Goal: Task Accomplishment & Management: Complete application form

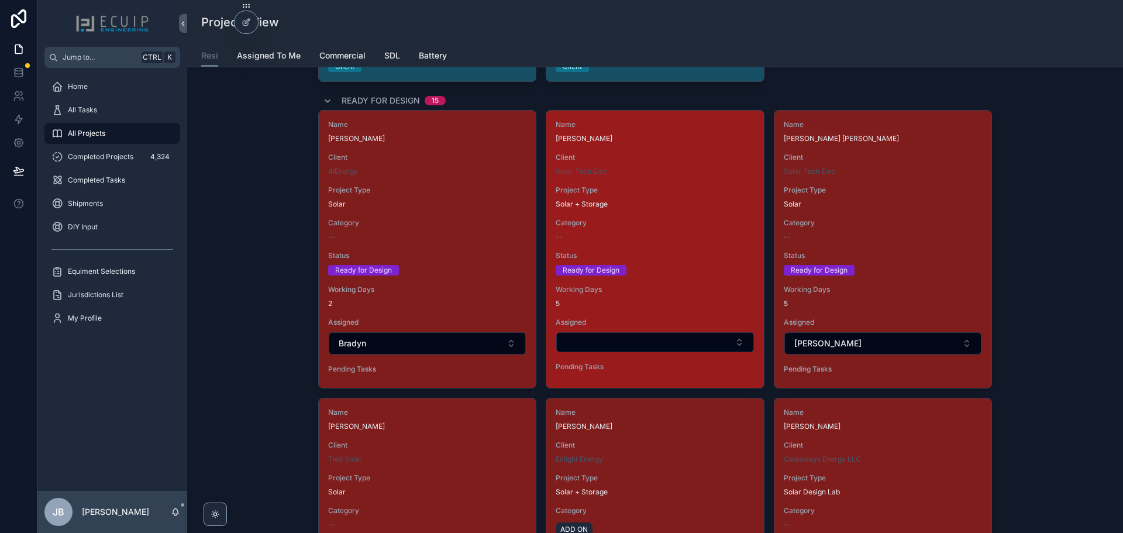
scroll to position [1228, 0]
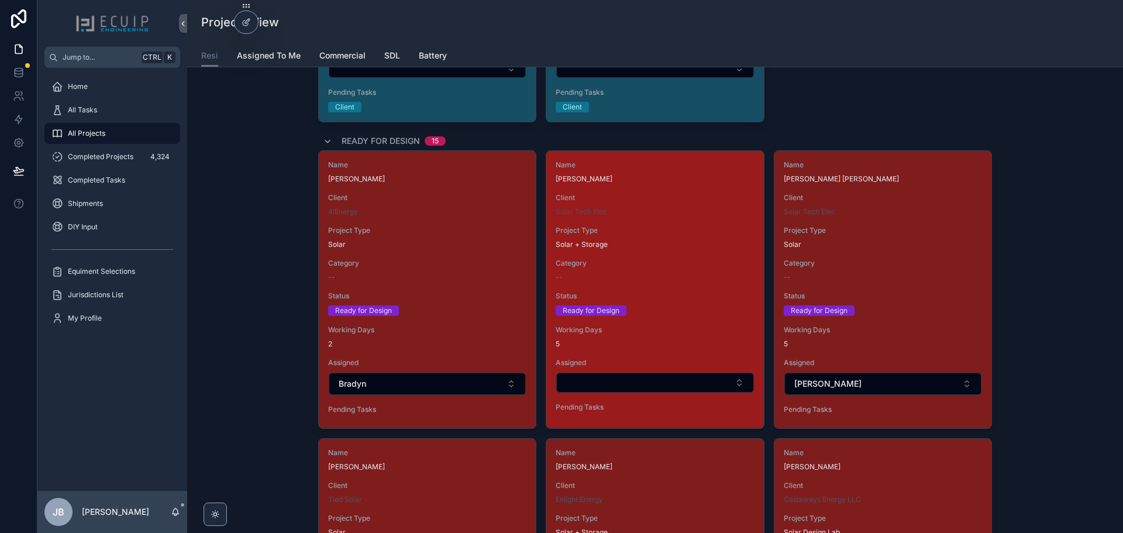
click at [660, 249] on div "Solar + Storage" at bounding box center [655, 244] width 198 height 9
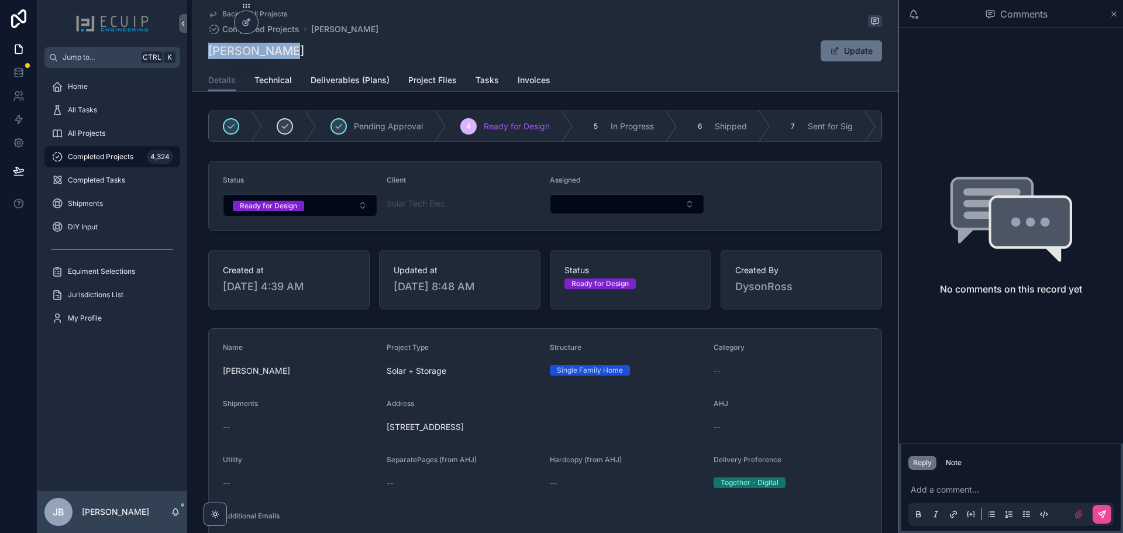
drag, startPoint x: 292, startPoint y: 54, endPoint x: 200, endPoint y: 51, distance: 91.9
click at [200, 51] on div "Back to All Projects Completed Projects [PERSON_NAME] [PERSON_NAME] Update Deta…" at bounding box center [545, 46] width 706 height 92
copy h1 "[PERSON_NAME]"
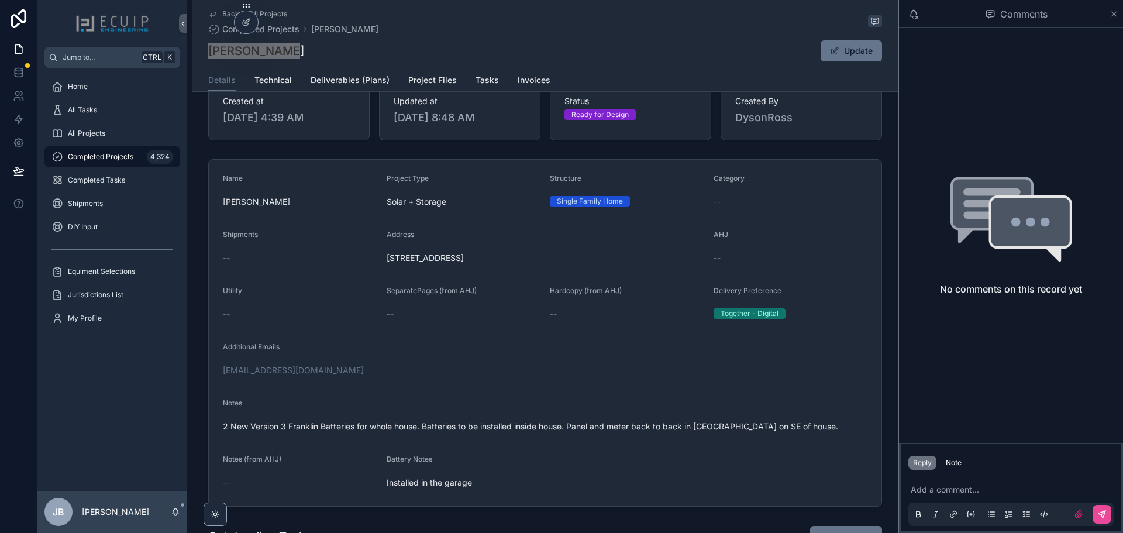
scroll to position [175, 0]
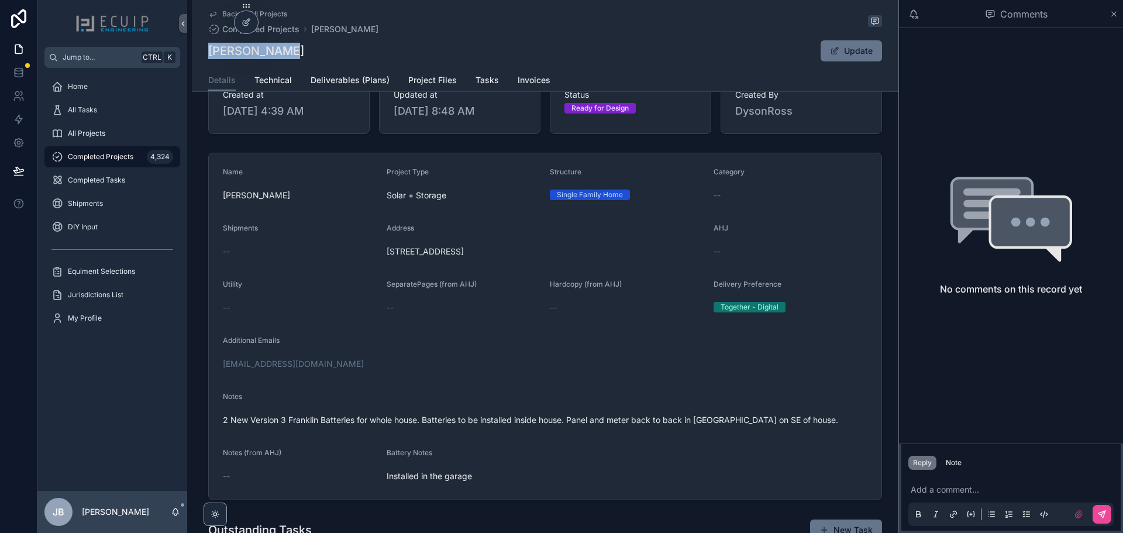
drag, startPoint x: 515, startPoint y: 260, endPoint x: 381, endPoint y: 266, distance: 134.0
click at [381, 266] on form "Name [PERSON_NAME] Project Type Solar + Storage Structure Single Family Home Ca…" at bounding box center [545, 326] width 672 height 346
copy span "[STREET_ADDRESS]"
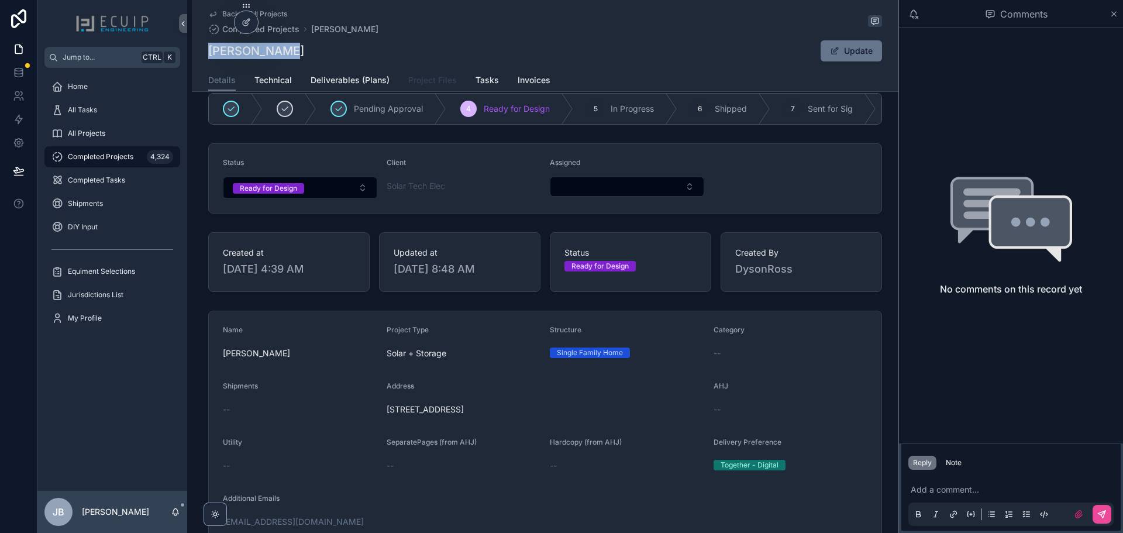
scroll to position [0, 0]
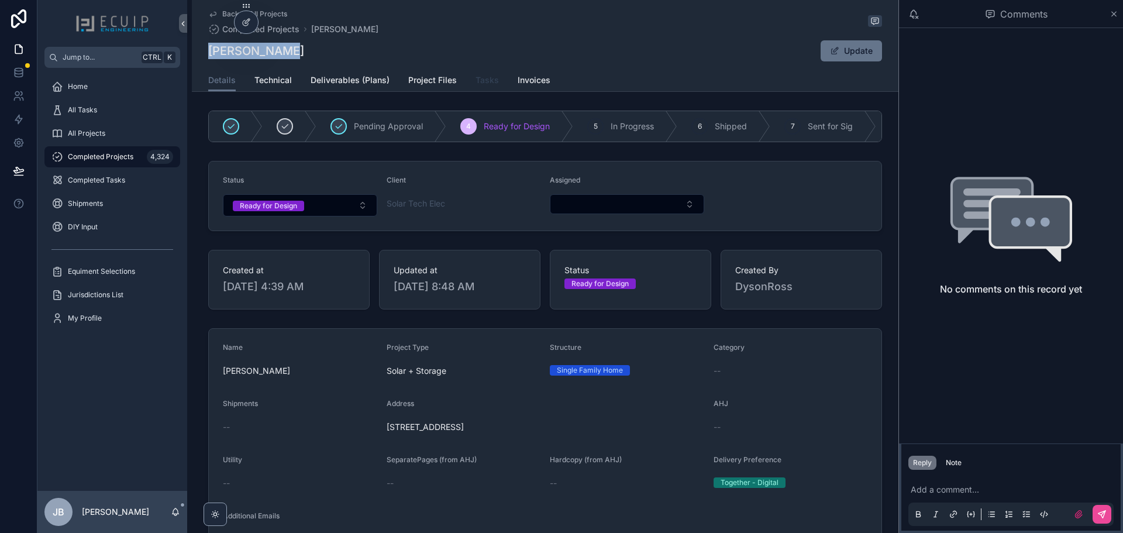
click at [475, 82] on span "Tasks" at bounding box center [486, 80] width 23 height 12
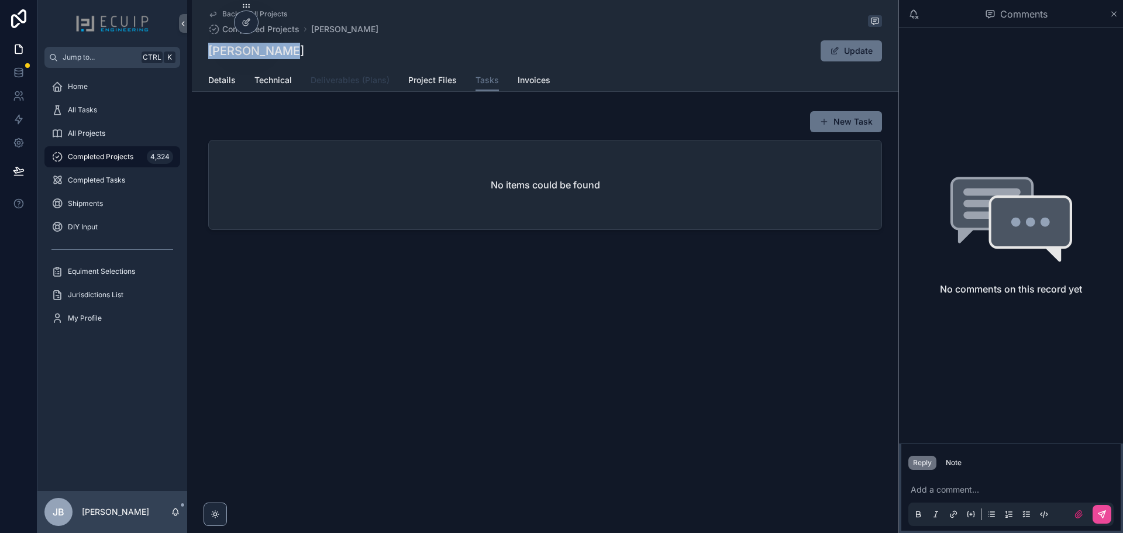
click at [374, 80] on span "Deliverables (Plans)" at bounding box center [349, 80] width 79 height 12
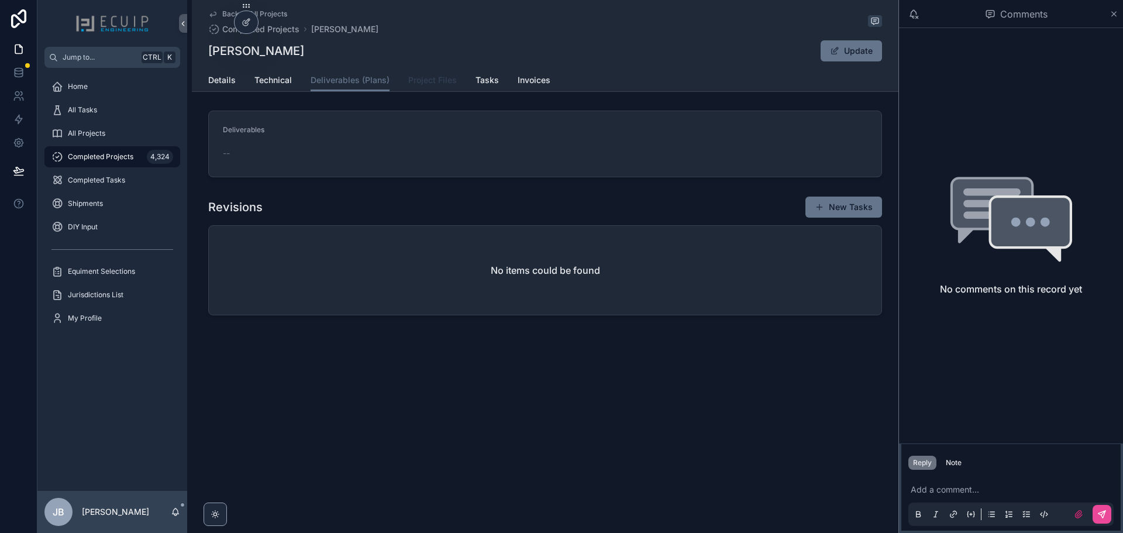
click at [429, 85] on span "Project Files" at bounding box center [432, 80] width 49 height 12
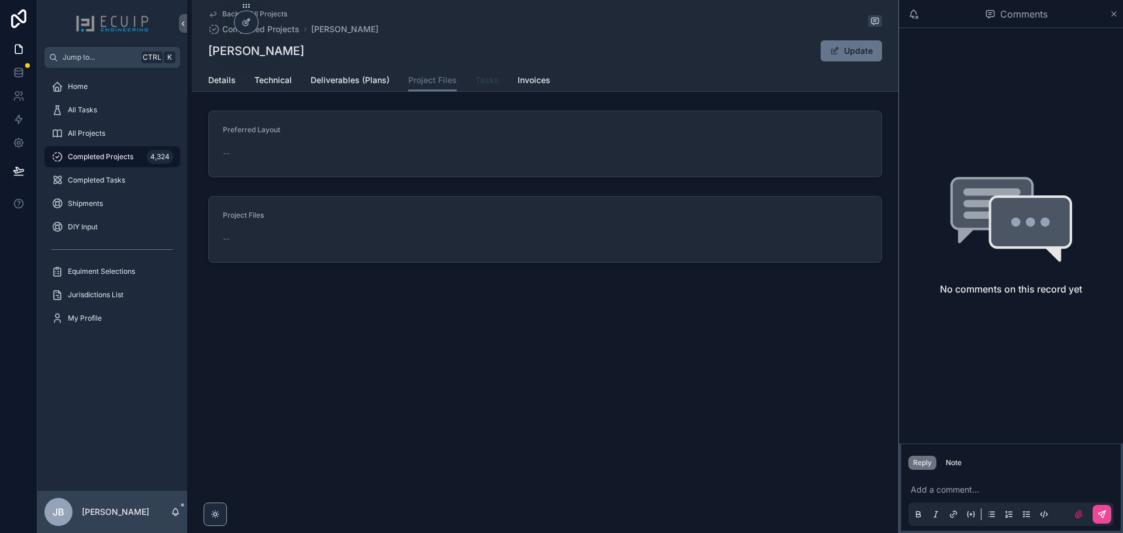
click at [478, 84] on span "Tasks" at bounding box center [486, 80] width 23 height 12
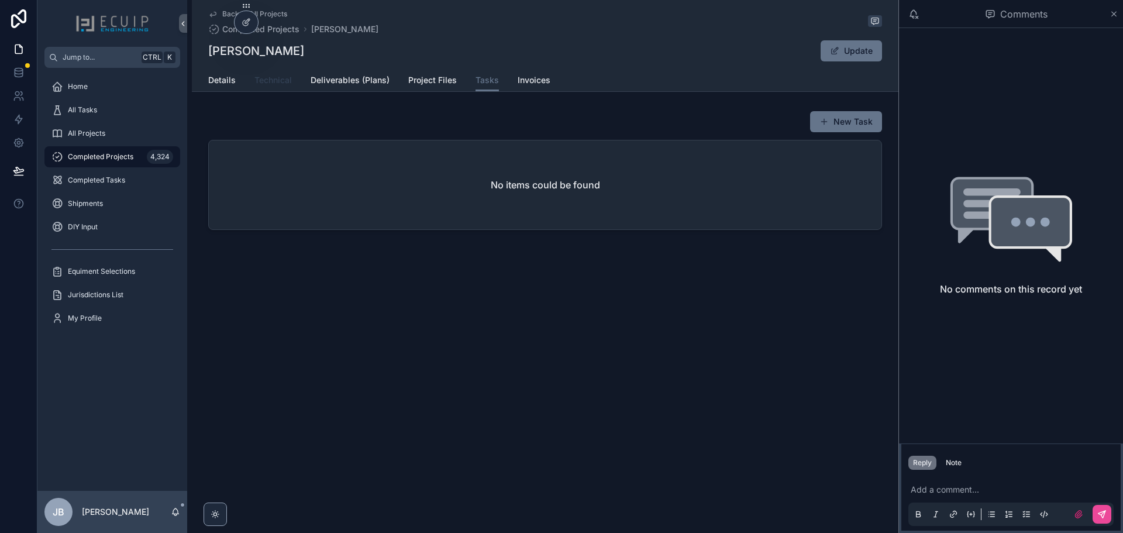
click at [264, 87] on link "Technical" at bounding box center [272, 81] width 37 height 23
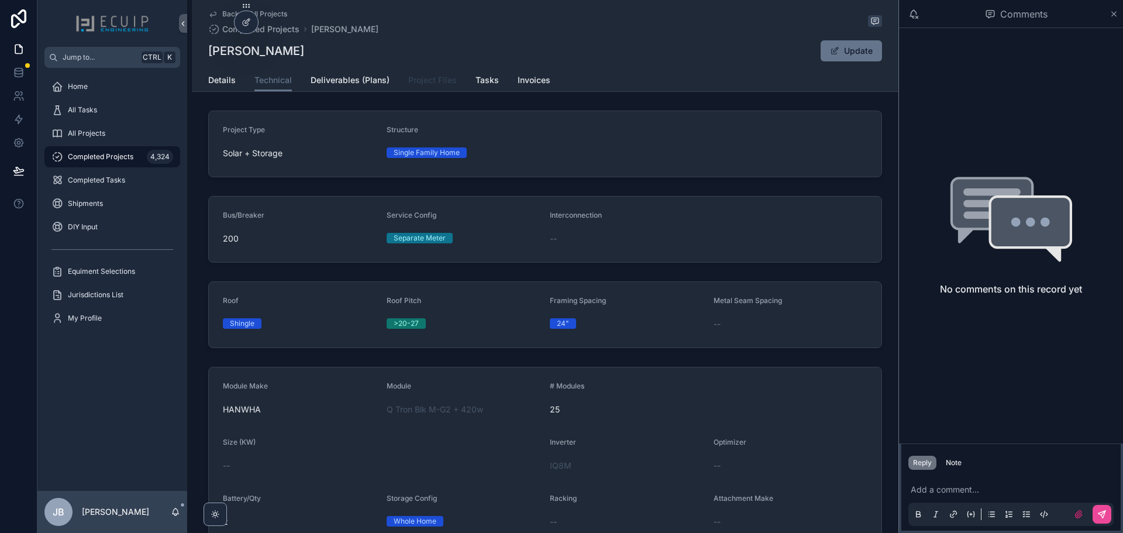
click at [419, 72] on link "Project Files" at bounding box center [432, 81] width 49 height 23
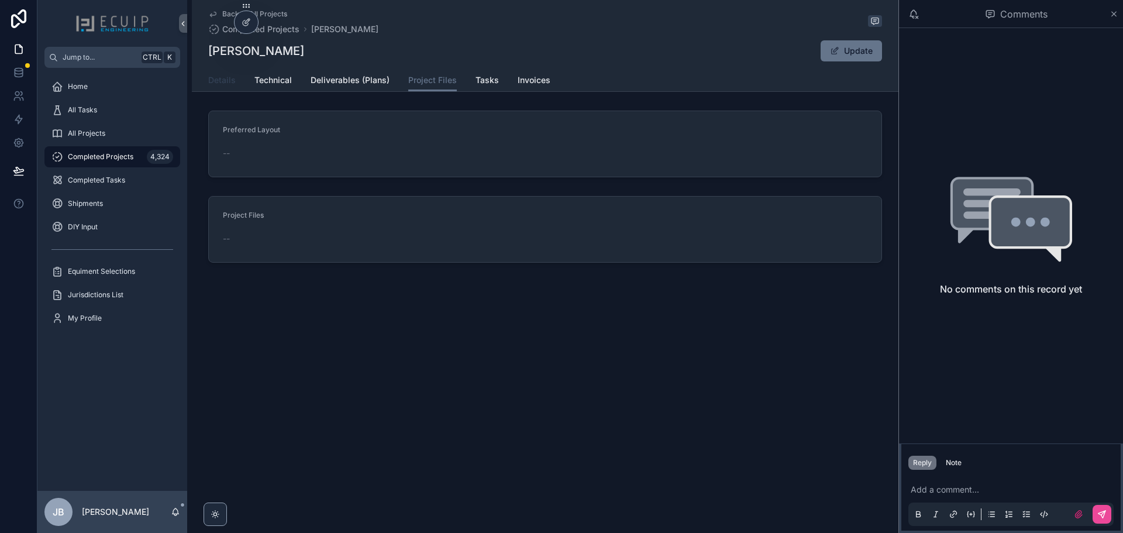
click at [215, 74] on span "Details" at bounding box center [221, 80] width 27 height 12
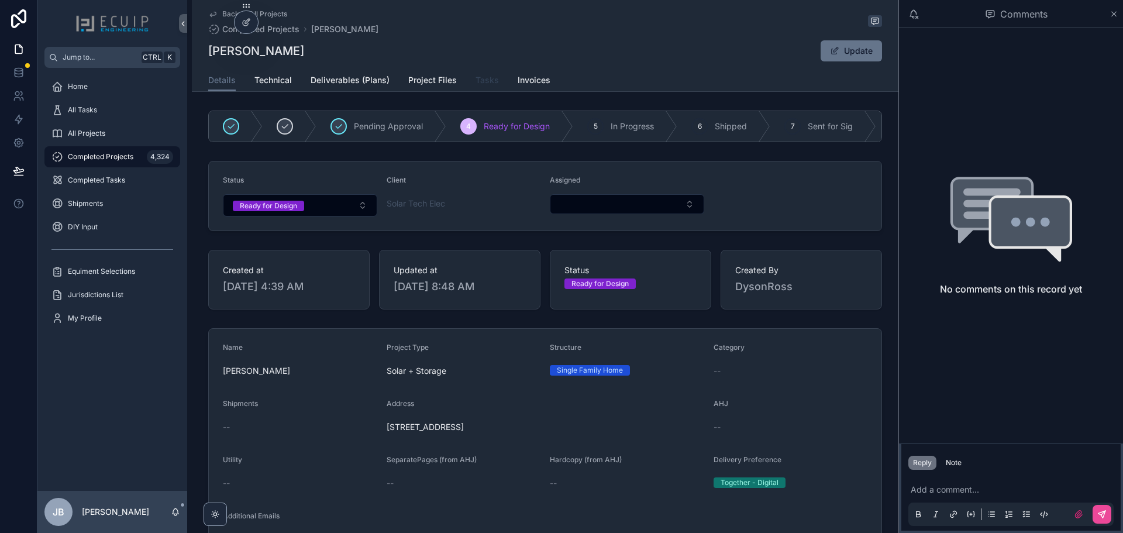
click at [478, 71] on link "Tasks" at bounding box center [486, 81] width 23 height 23
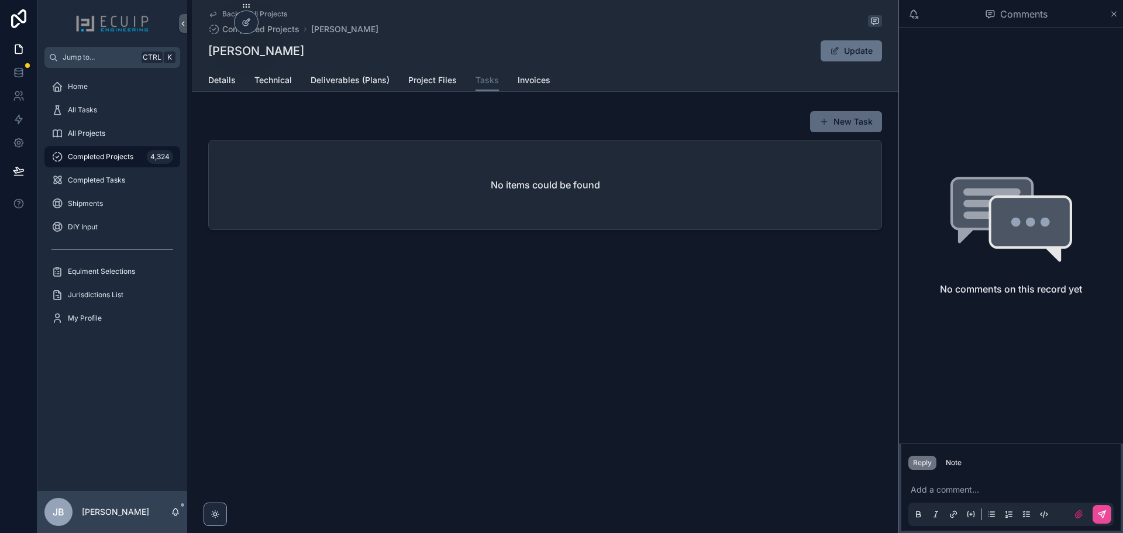
click at [839, 119] on button "New Task" at bounding box center [846, 121] width 72 height 21
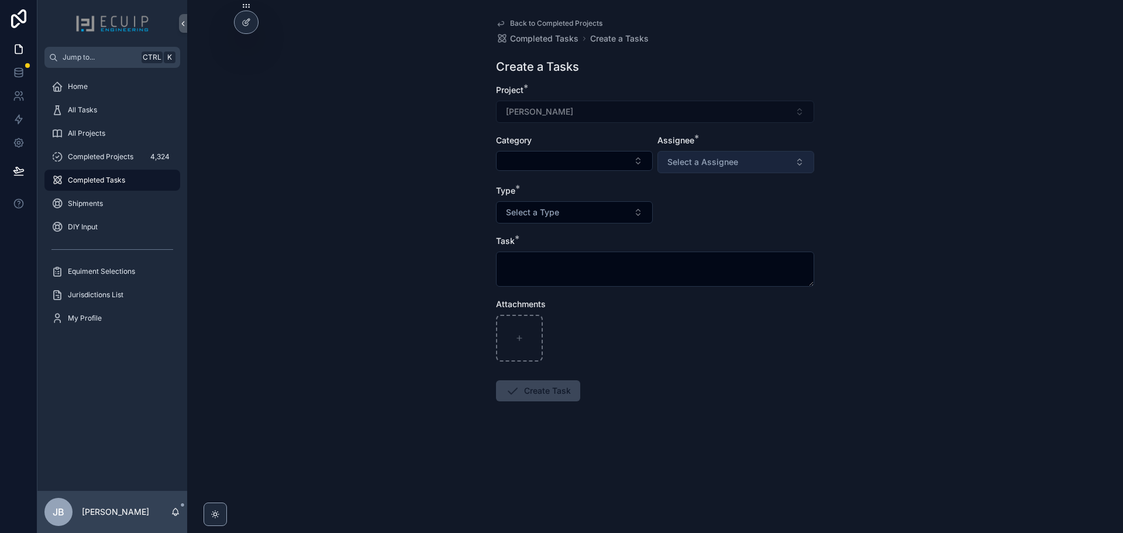
click at [705, 163] on span "Select a Assignee" at bounding box center [702, 162] width 71 height 12
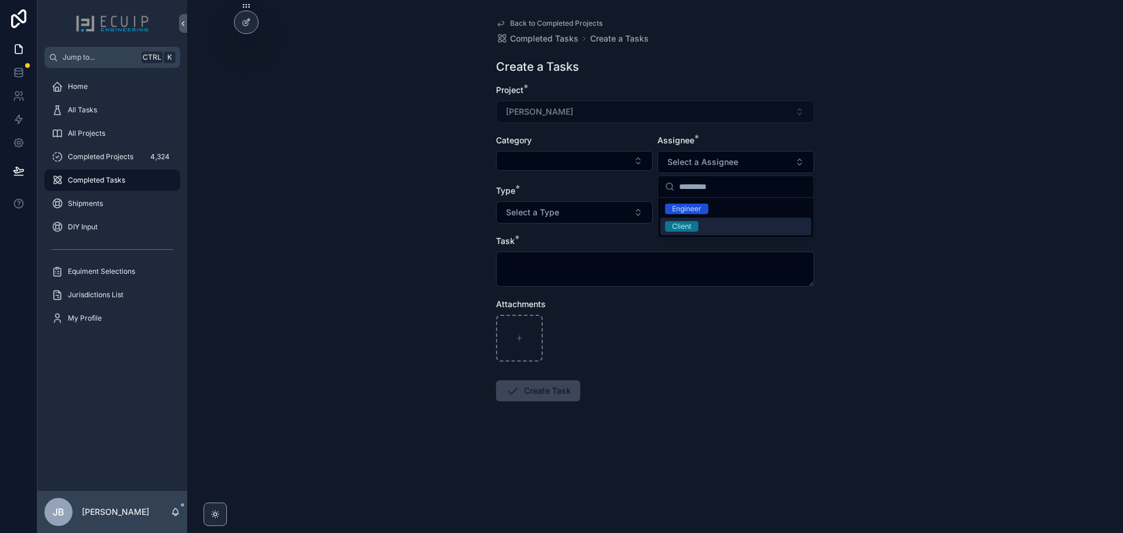
click at [691, 229] on span "Client" at bounding box center [681, 226] width 33 height 11
click at [606, 111] on div "[PERSON_NAME]" at bounding box center [655, 112] width 318 height 22
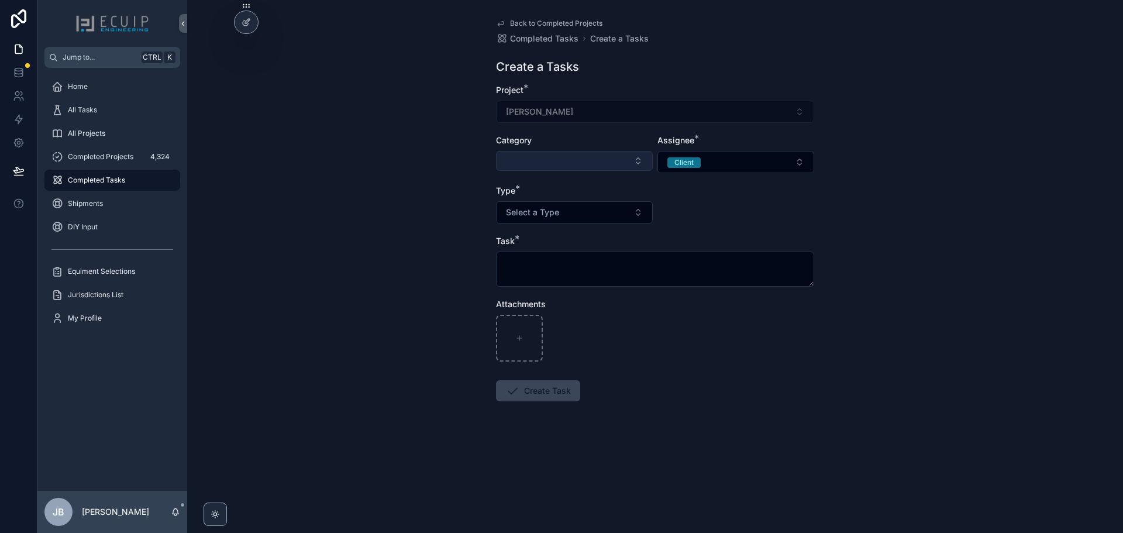
click at [623, 163] on button "Select Button" at bounding box center [574, 161] width 157 height 20
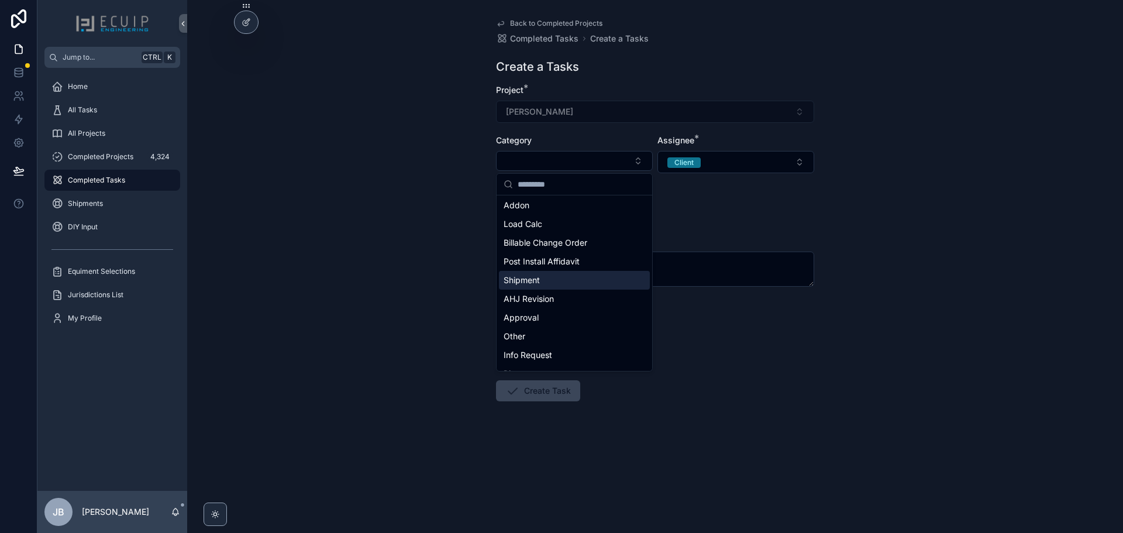
scroll to position [175, 0]
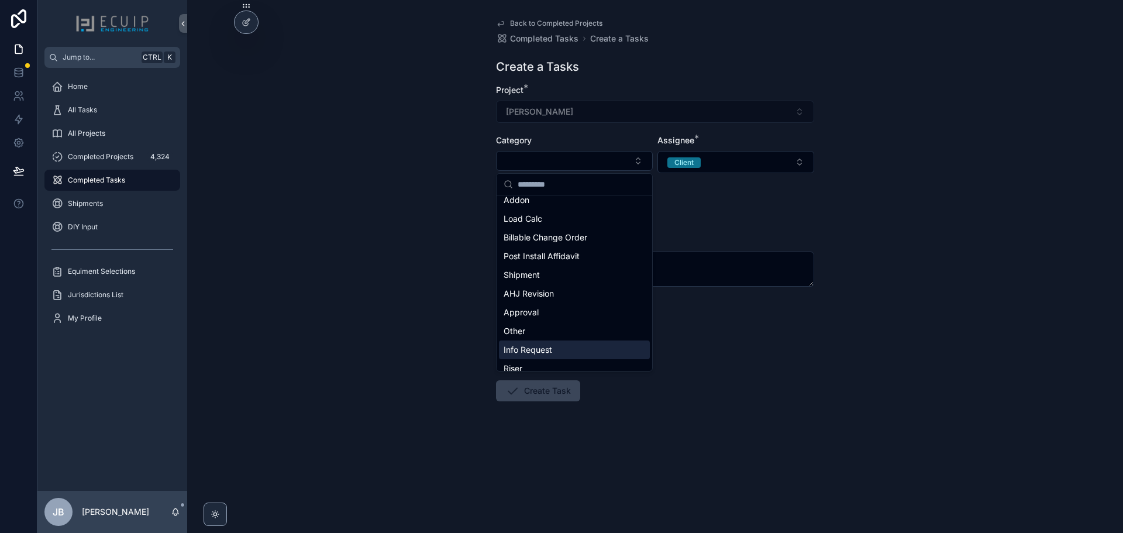
click at [567, 346] on div "Info Request" at bounding box center [574, 349] width 151 height 19
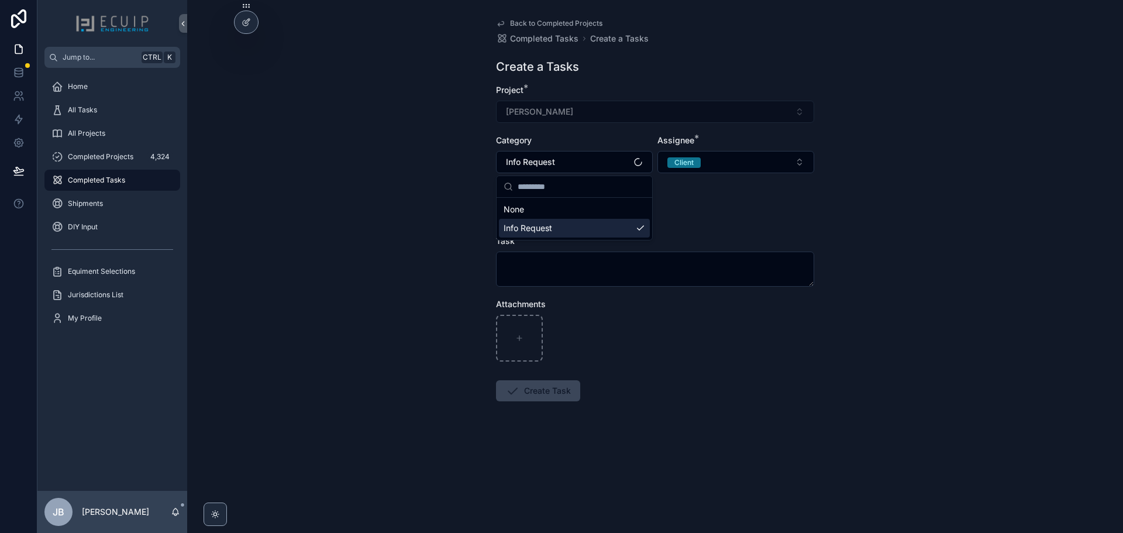
scroll to position [0, 0]
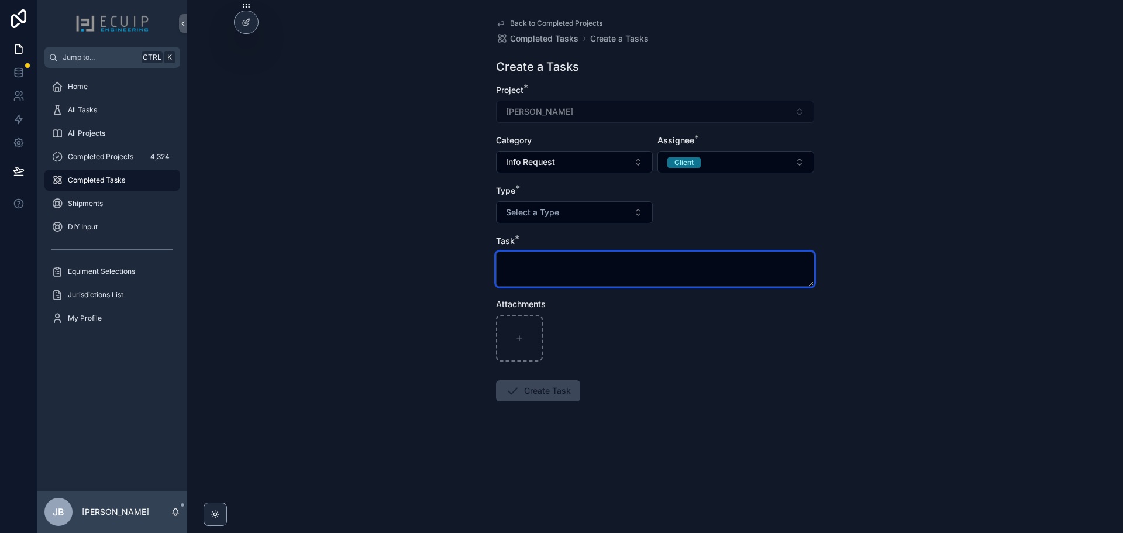
click at [555, 278] on textarea "scrollable content" at bounding box center [655, 268] width 318 height 35
type textarea "*"
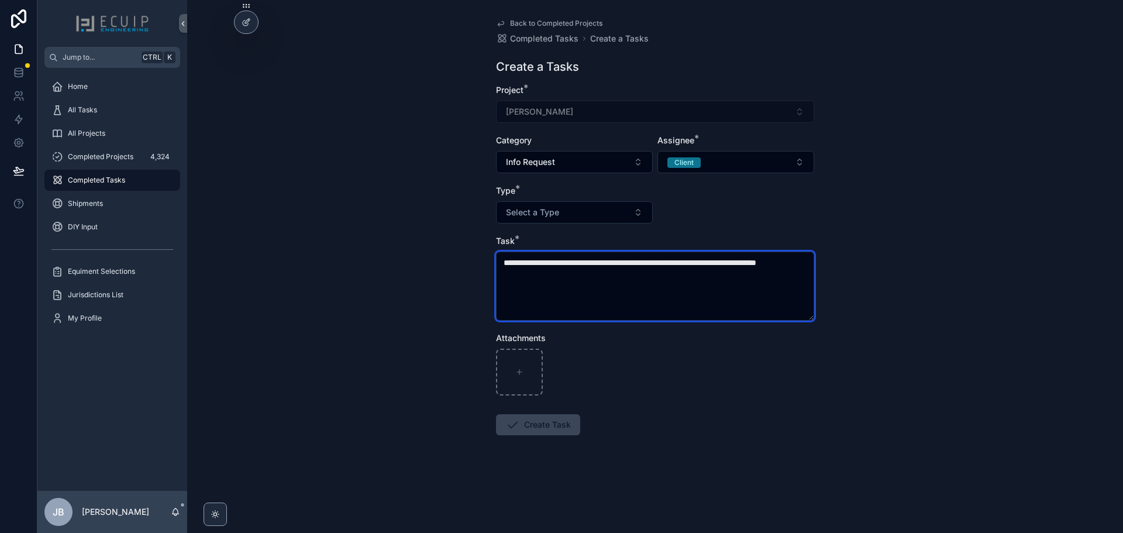
click at [527, 274] on textarea "**********" at bounding box center [655, 285] width 318 height 69
type textarea "**********"
drag, startPoint x: 600, startPoint y: 281, endPoint x: 443, endPoint y: 246, distance: 160.6
click at [443, 247] on div "**********" at bounding box center [655, 266] width 936 height 533
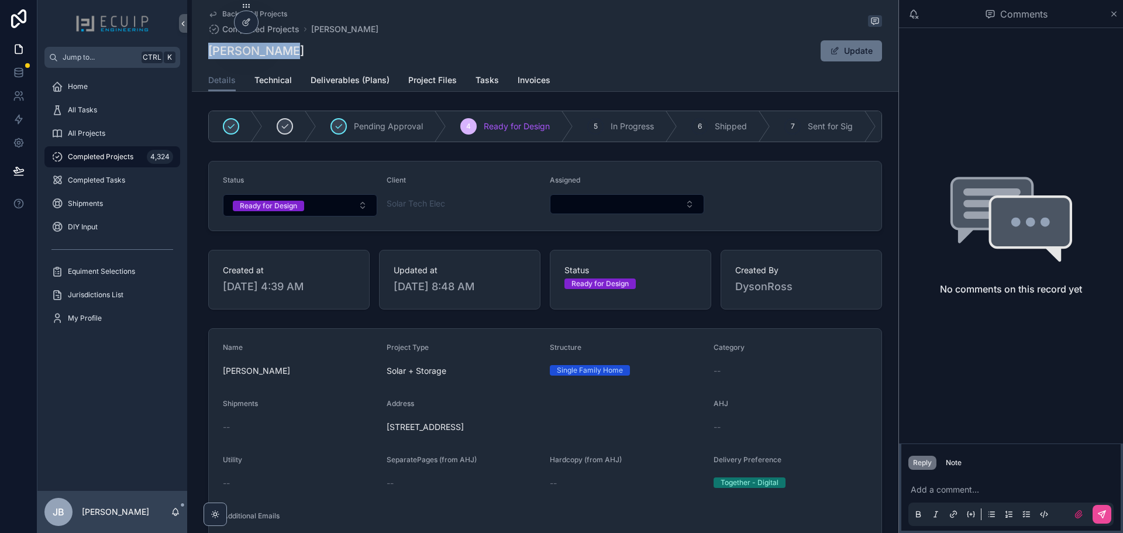
drag, startPoint x: 291, startPoint y: 53, endPoint x: 207, endPoint y: 53, distance: 84.2
click at [208, 53] on div "[PERSON_NAME] Update" at bounding box center [545, 51] width 674 height 22
copy h1 "[PERSON_NAME]"
drag, startPoint x: 517, startPoint y: 436, endPoint x: 383, endPoint y: 433, distance: 134.5
click at [387, 433] on span "[STREET_ADDRESS]" at bounding box center [546, 427] width 318 height 12
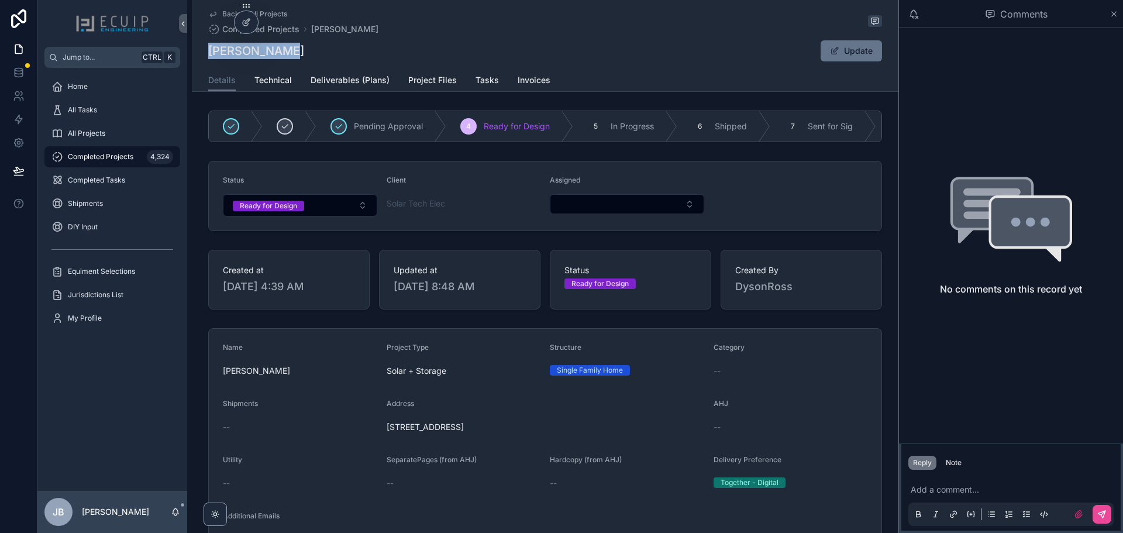
copy span "[STREET_ADDRESS]"
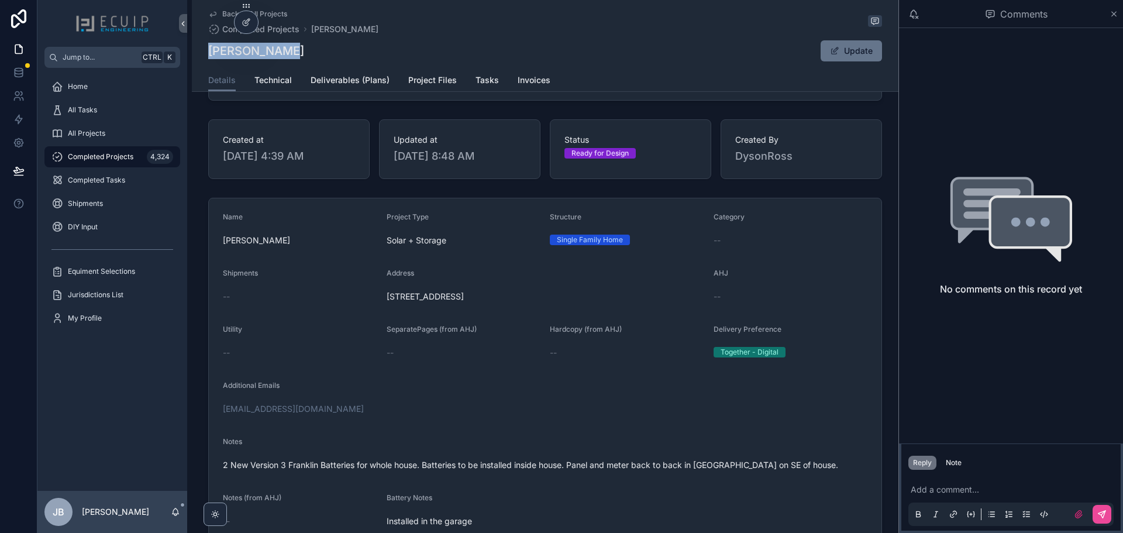
scroll to position [175, 0]
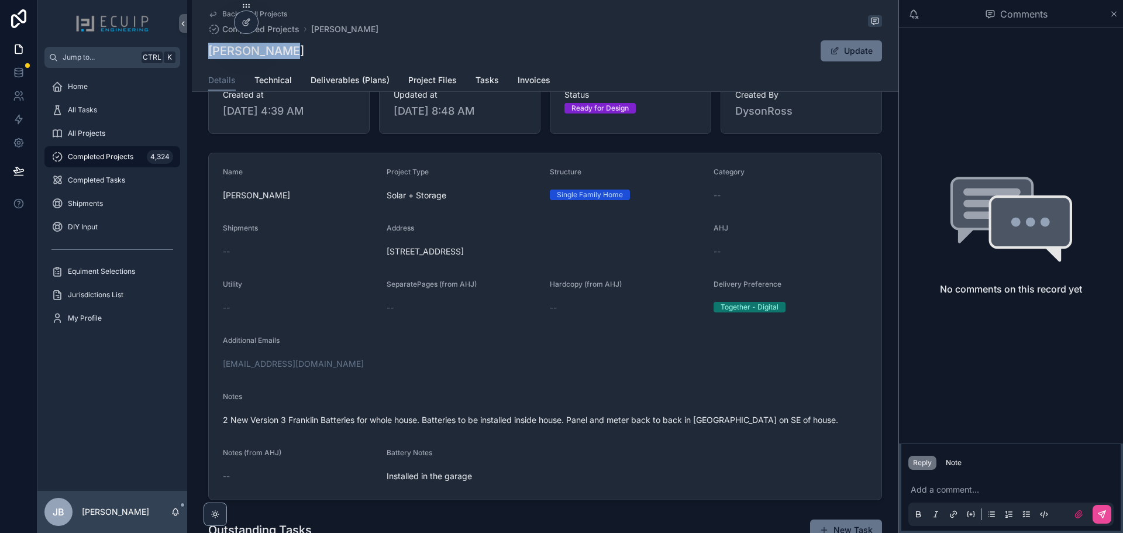
drag, startPoint x: 530, startPoint y: 263, endPoint x: 384, endPoint y: 263, distance: 146.8
click at [387, 261] on div "[STREET_ADDRESS]" at bounding box center [546, 251] width 318 height 19
copy span "[STREET_ADDRESS]"
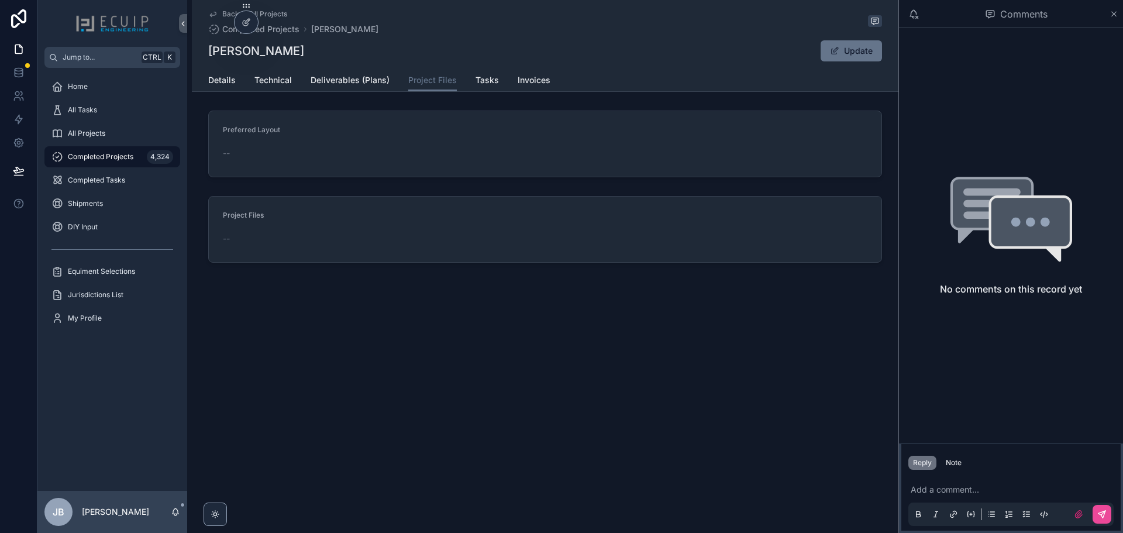
click at [560, 245] on div "--" at bounding box center [545, 238] width 644 height 19
drag, startPoint x: 292, startPoint y: 58, endPoint x: 209, endPoint y: 57, distance: 83.0
click at [209, 57] on div "[PERSON_NAME] Update" at bounding box center [545, 51] width 674 height 22
copy h1 "[PERSON_NAME]"
click at [262, 82] on span "Technical" at bounding box center [272, 80] width 37 height 12
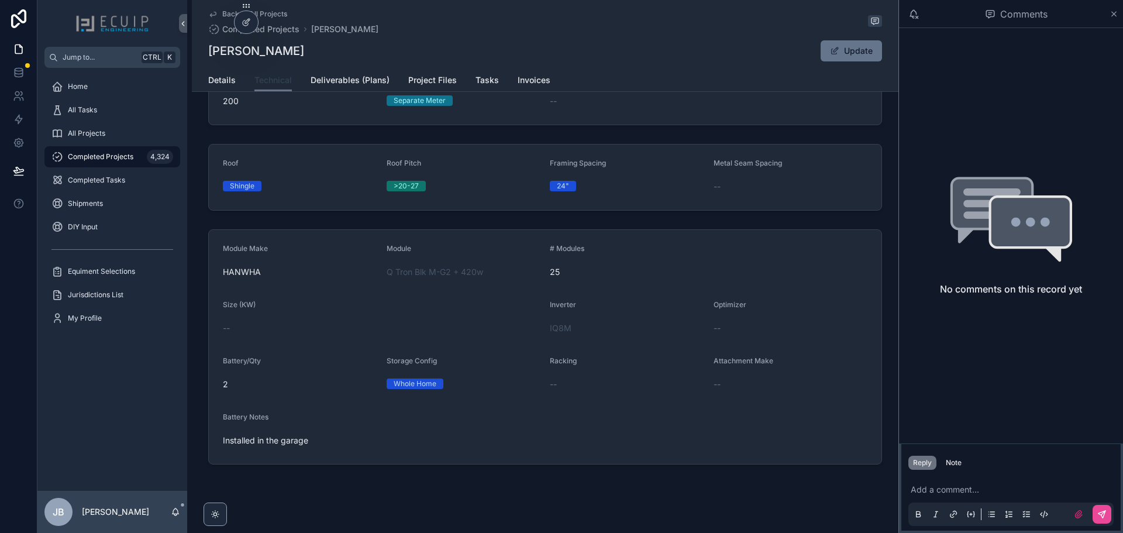
scroll to position [149, 0]
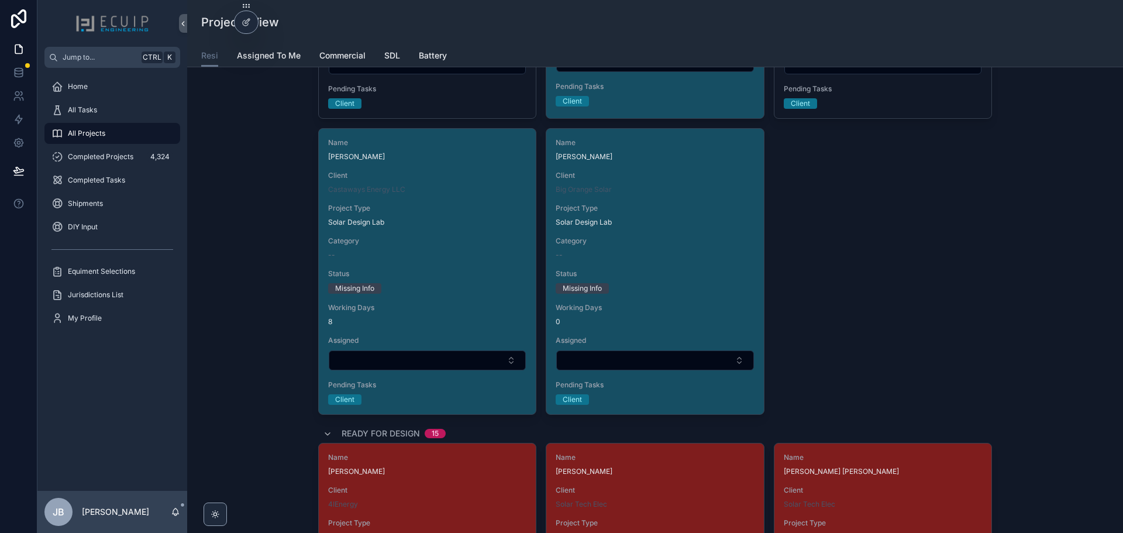
scroll to position [1286, 0]
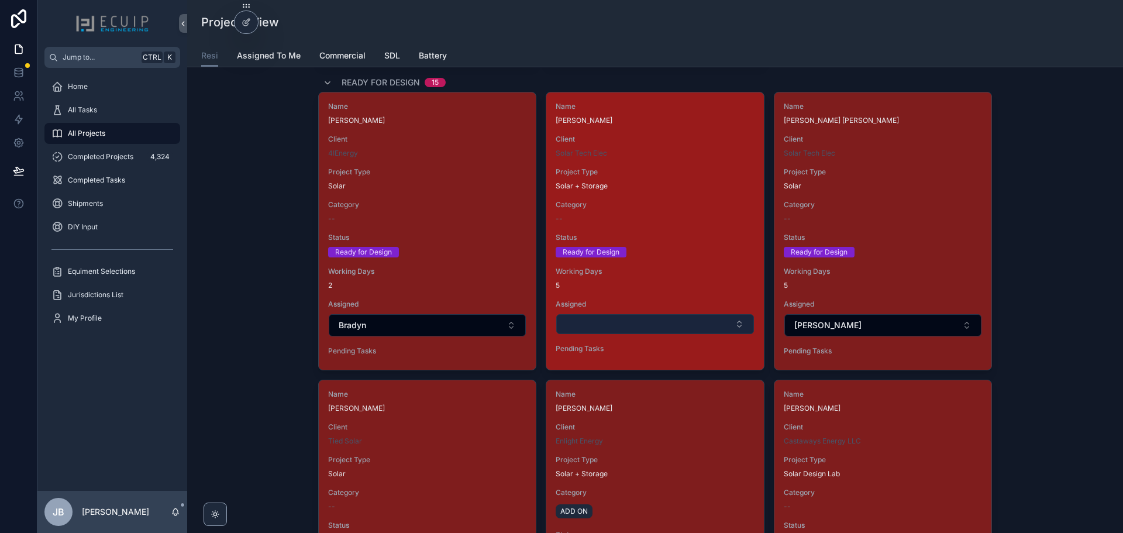
click at [627, 325] on button "Select Button" at bounding box center [654, 324] width 197 height 20
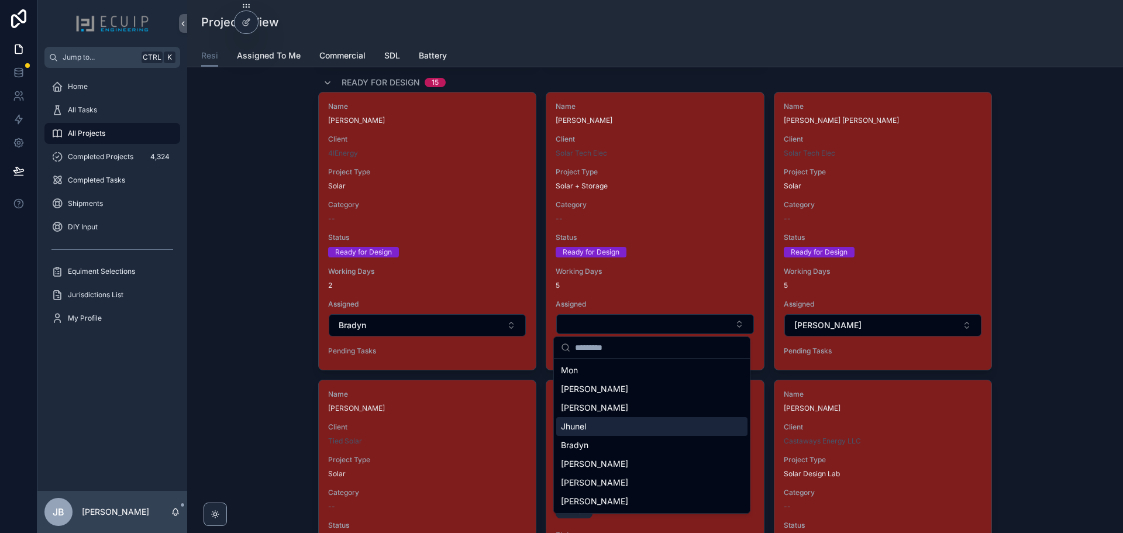
click at [594, 429] on div "Jhunel" at bounding box center [651, 426] width 191 height 19
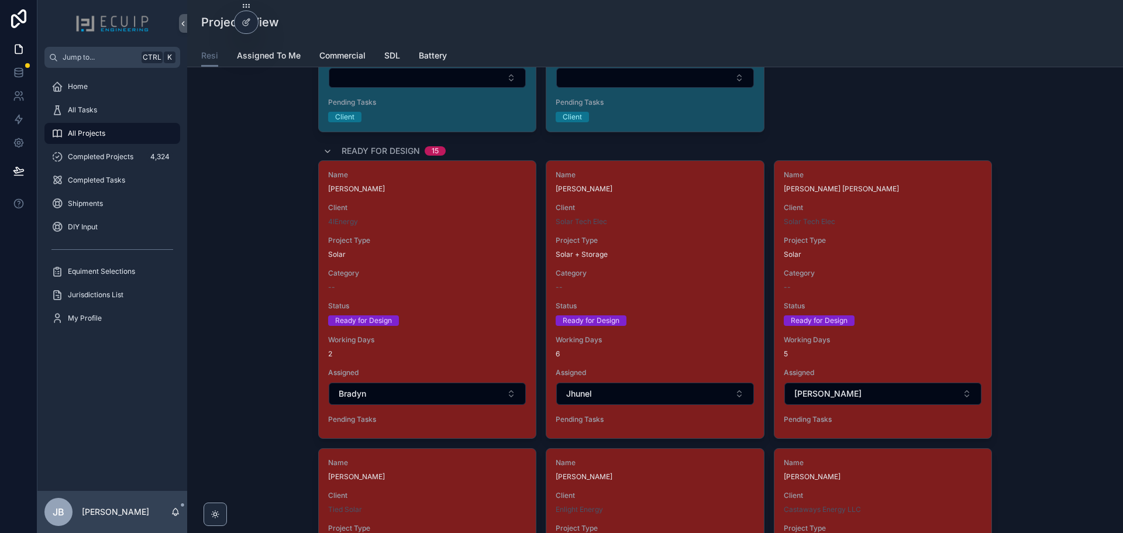
scroll to position [1169, 0]
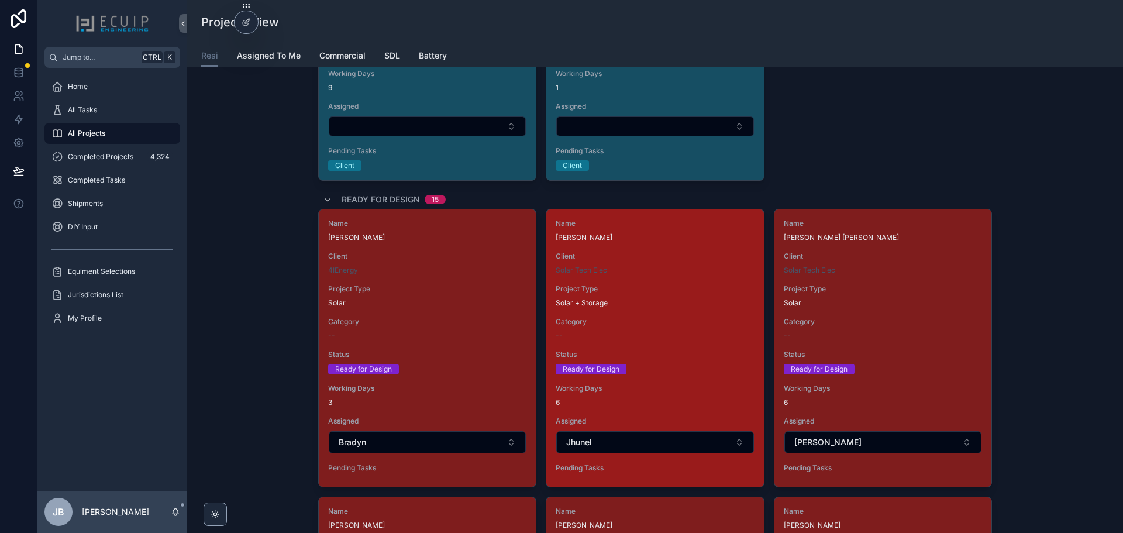
click at [627, 284] on div "Name Ken Klingler Client Solar Tech Elec Project Type Solar + Storage Category …" at bounding box center [654, 347] width 217 height 277
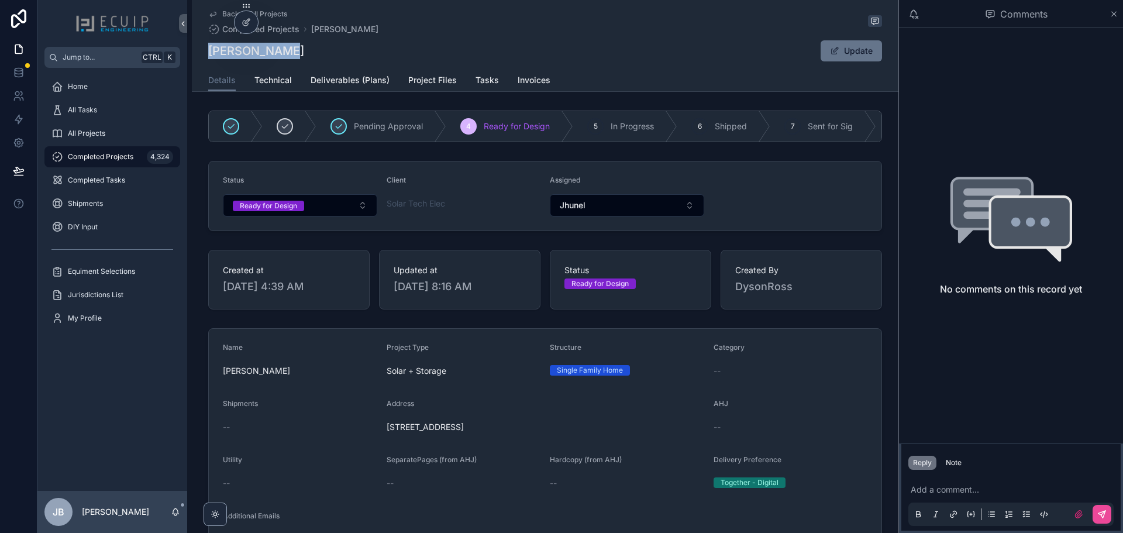
drag, startPoint x: 284, startPoint y: 48, endPoint x: 199, endPoint y: 52, distance: 84.9
click at [199, 52] on div "Back to All Projects Completed Projects [PERSON_NAME] [PERSON_NAME] Update Deta…" at bounding box center [545, 46] width 706 height 92
copy h1 "[PERSON_NAME]"
